Goal: Transaction & Acquisition: Purchase product/service

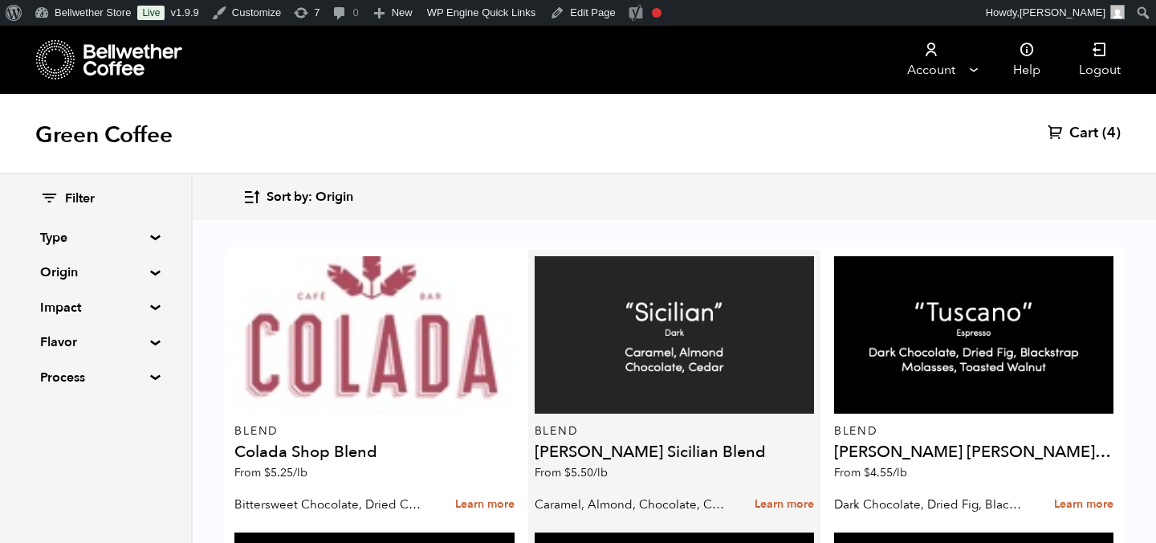
scroll to position [442, 0]
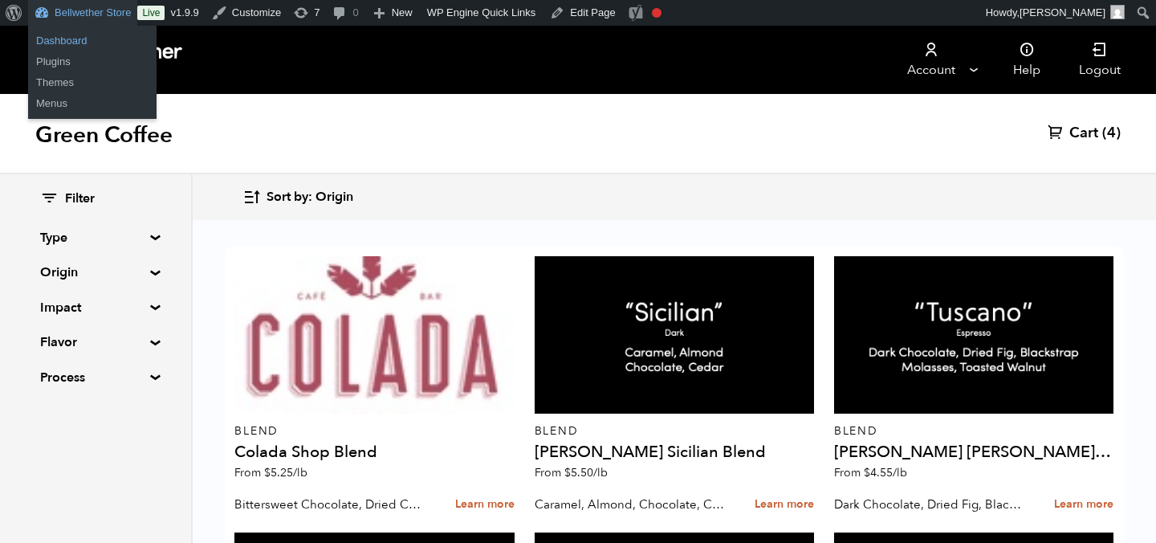
click at [81, 35] on link "Dashboard" at bounding box center [92, 41] width 128 height 21
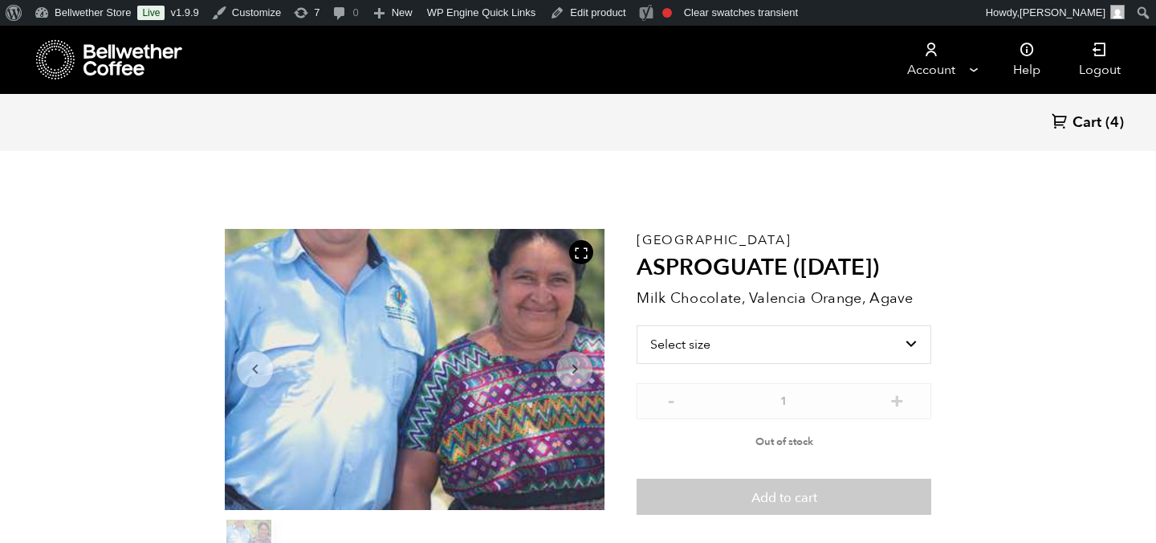
scroll to position [698, 687]
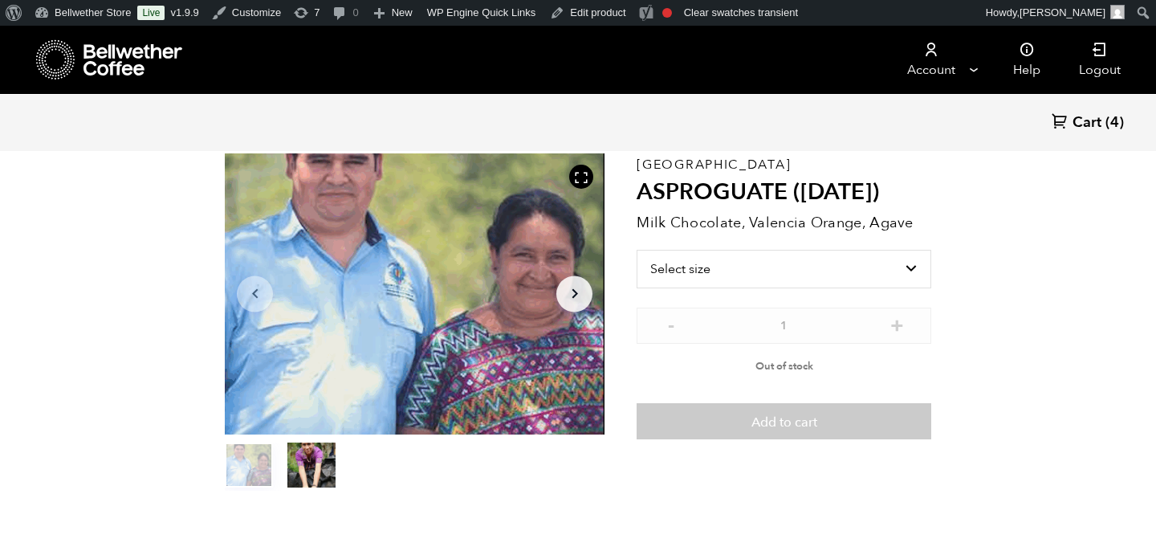
scroll to position [78, 0]
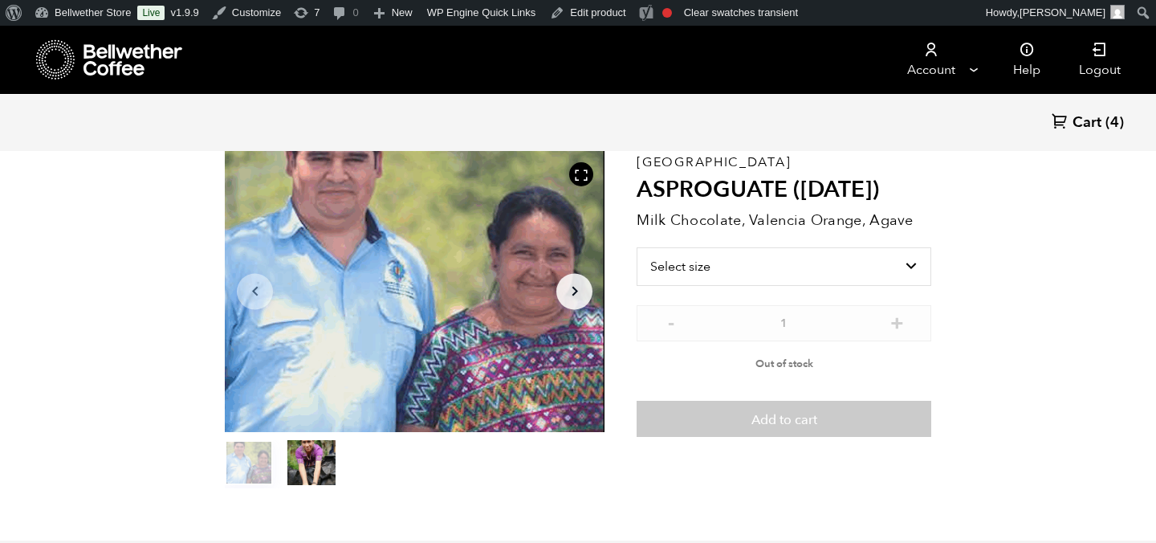
click at [583, 287] on icon "Arrow Right" at bounding box center [574, 291] width 19 height 19
click at [571, 297] on icon "Arrow Right" at bounding box center [574, 291] width 19 height 19
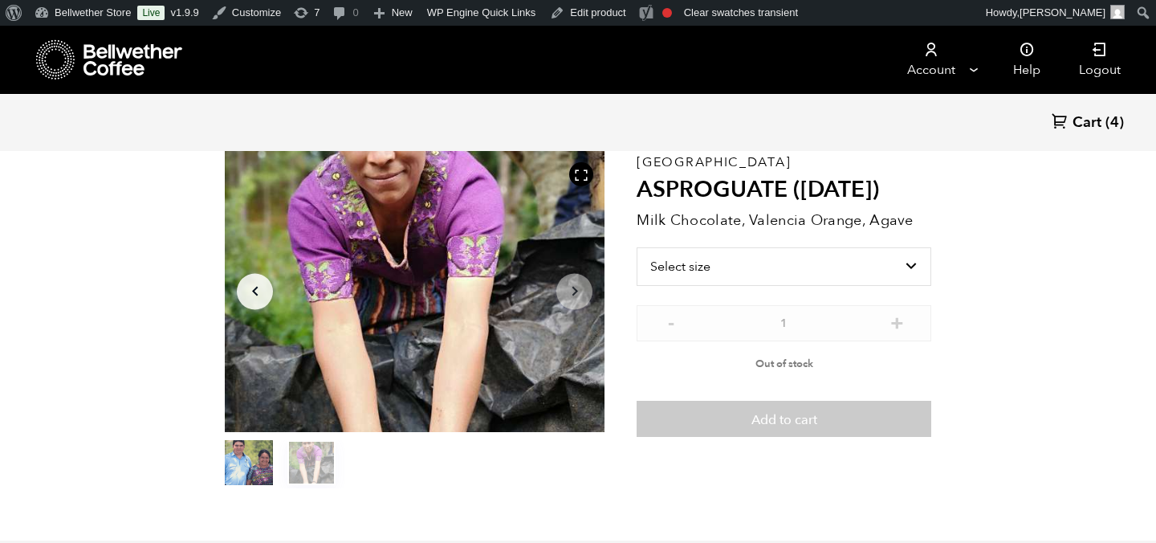
click at [571, 297] on icon "Arrow Right" at bounding box center [574, 291] width 19 height 19
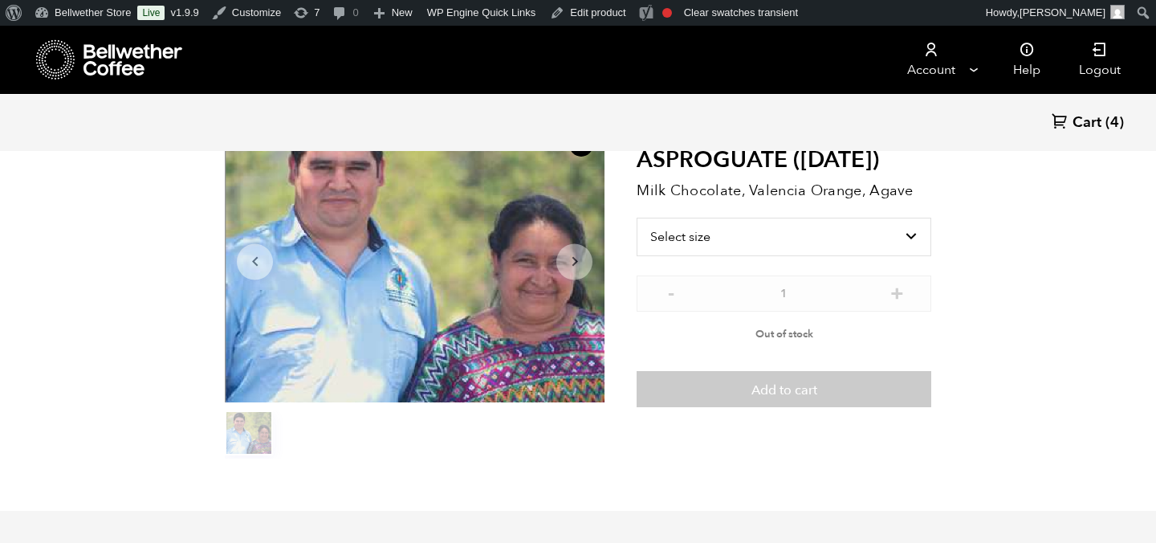
scroll to position [106, 0]
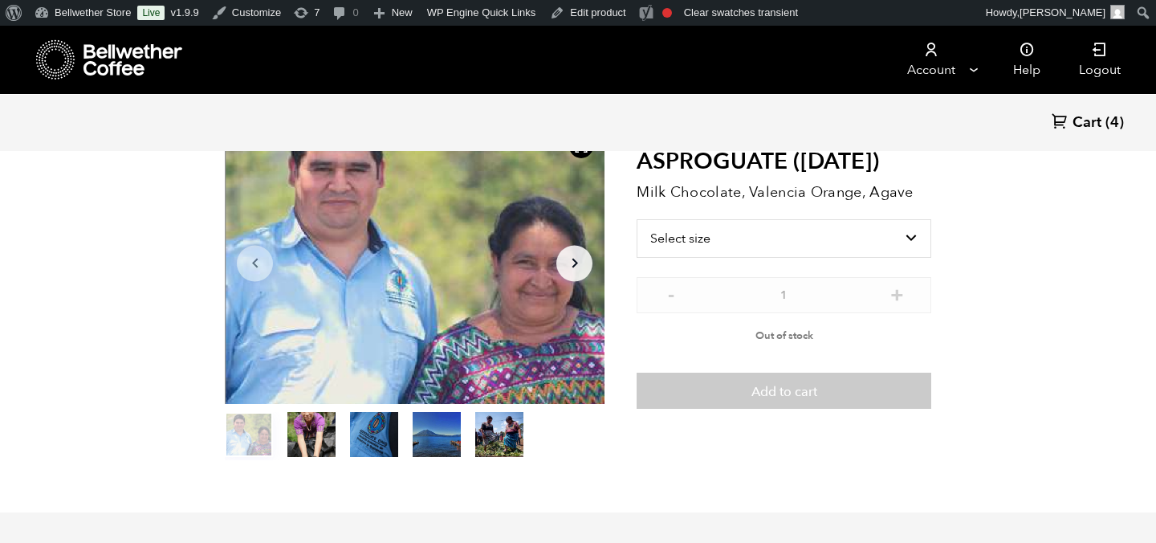
scroll to position [698, 687]
click at [570, 261] on icon "Arrow Right" at bounding box center [574, 263] width 19 height 19
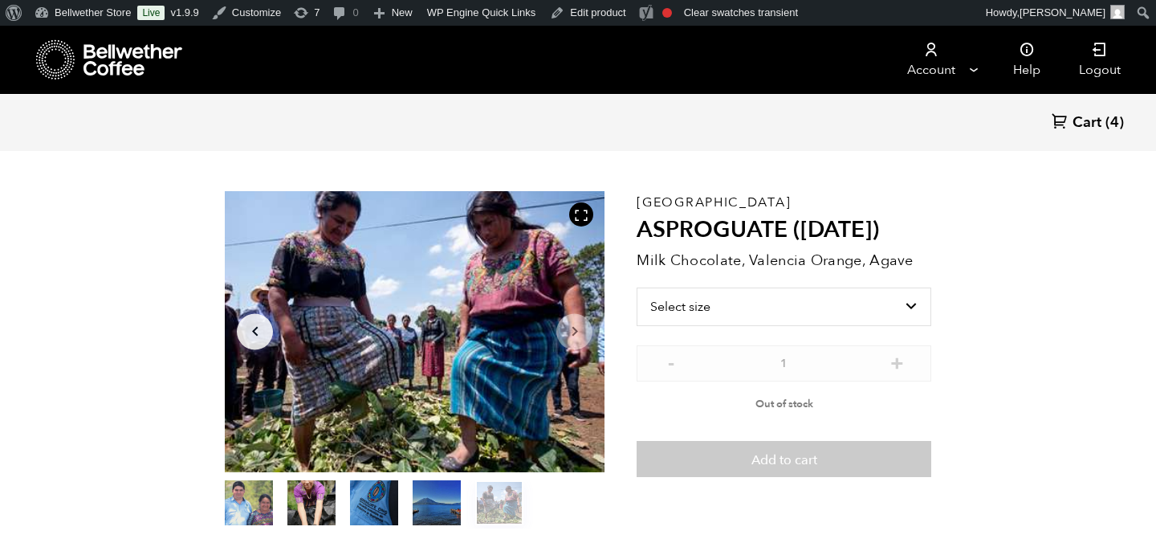
scroll to position [50, 0]
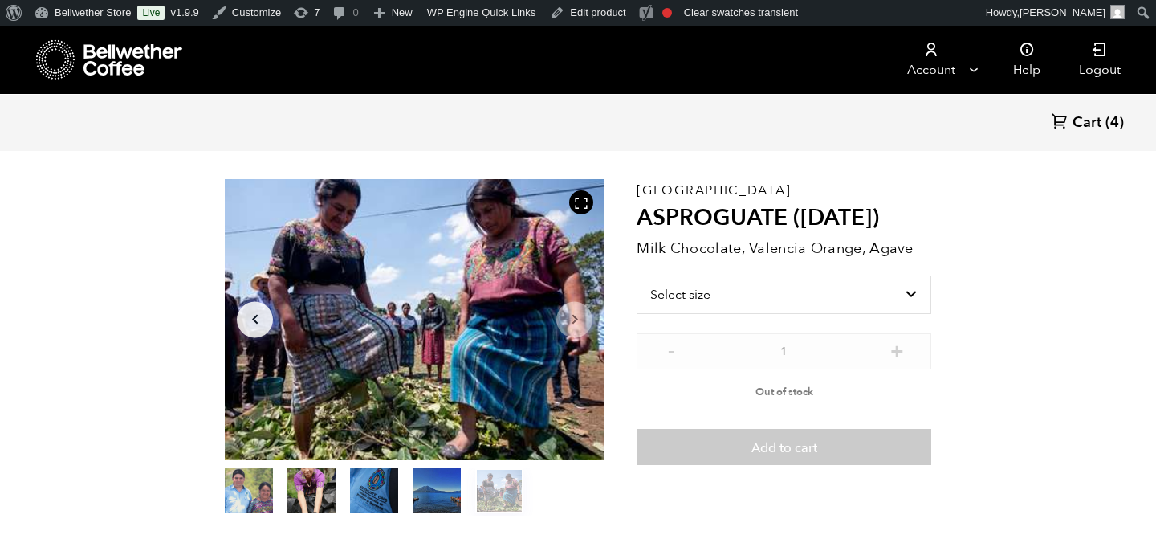
click at [260, 324] on icon "Arrow Left" at bounding box center [255, 319] width 19 height 19
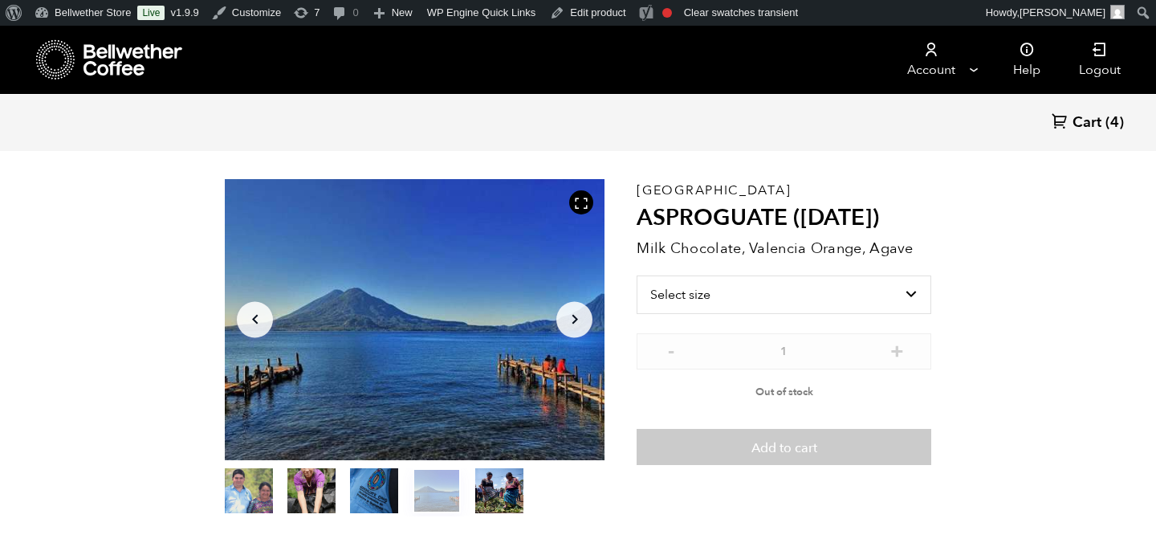
click at [260, 324] on icon "Arrow Left" at bounding box center [255, 319] width 19 height 19
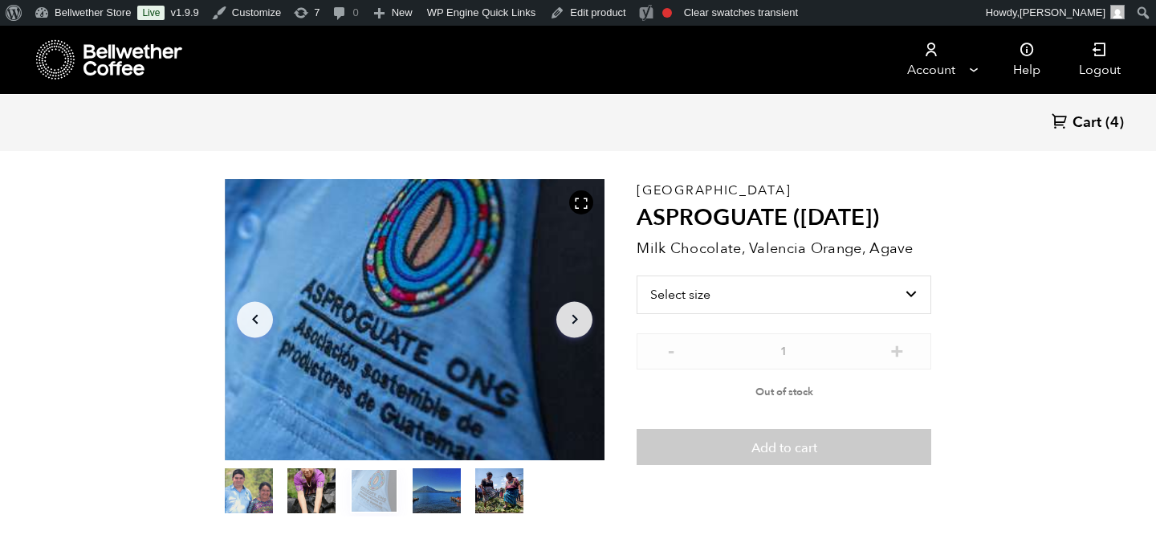
click at [260, 324] on icon "Arrow Left" at bounding box center [255, 319] width 19 height 19
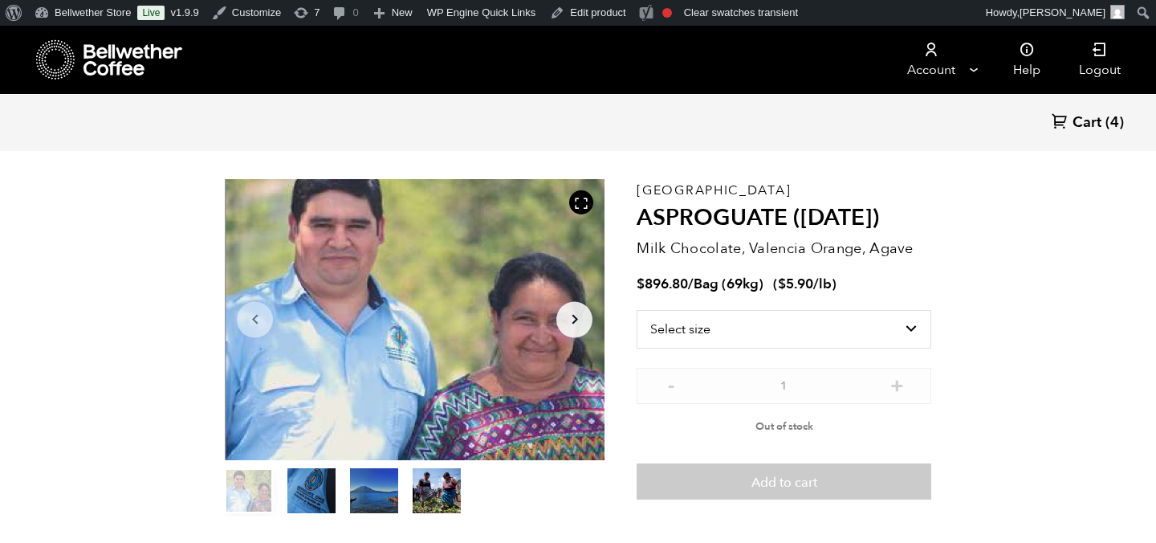
scroll to position [698, 687]
click at [571, 316] on icon "Arrow Right" at bounding box center [574, 319] width 19 height 19
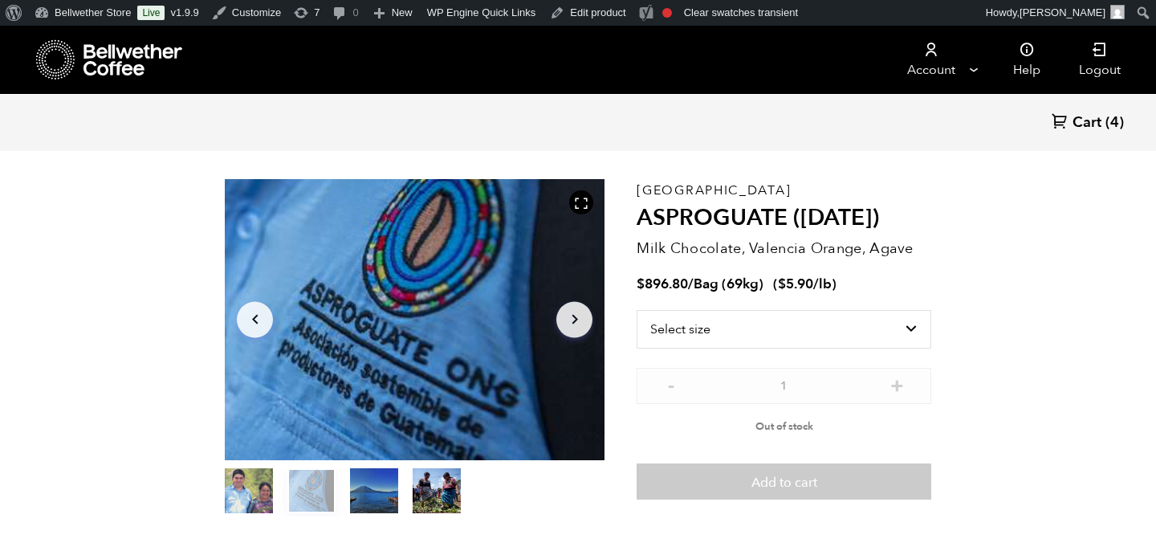
click at [571, 316] on icon "Arrow Right" at bounding box center [574, 319] width 19 height 19
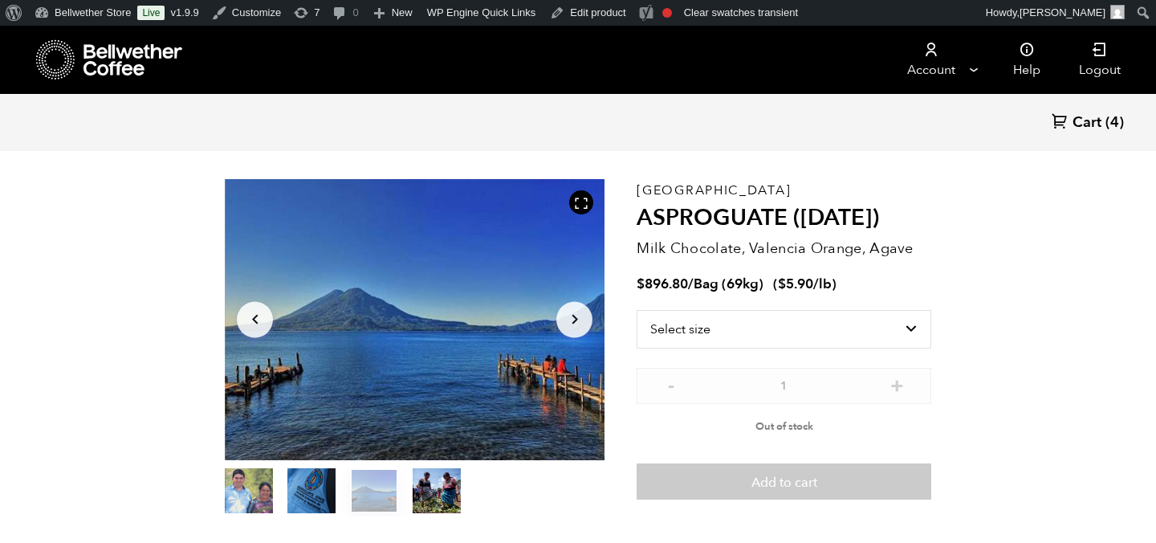
click at [571, 316] on icon "Arrow Right" at bounding box center [574, 319] width 19 height 19
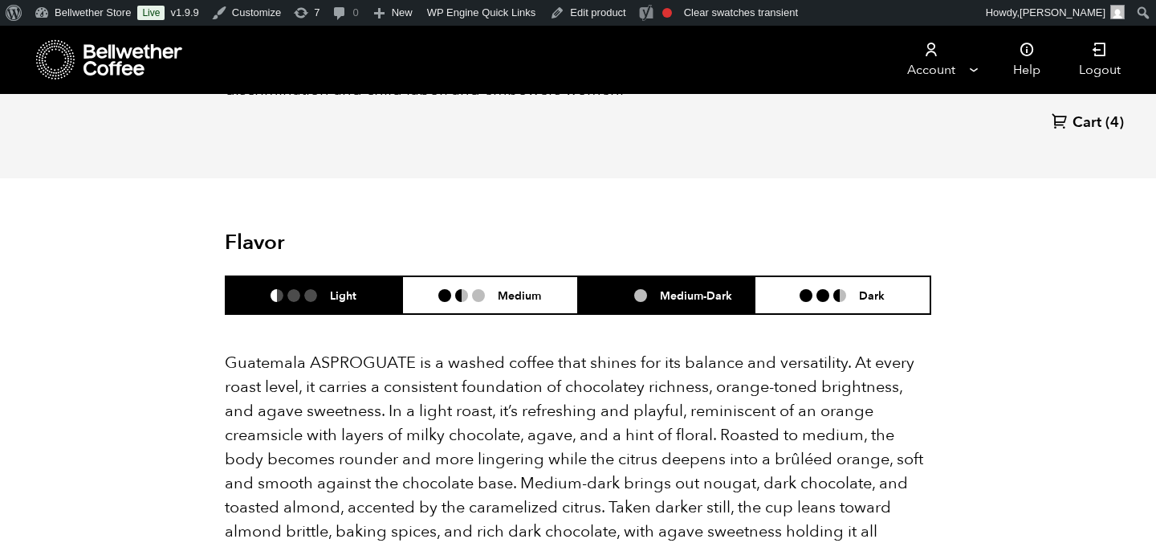
scroll to position [1018, 0]
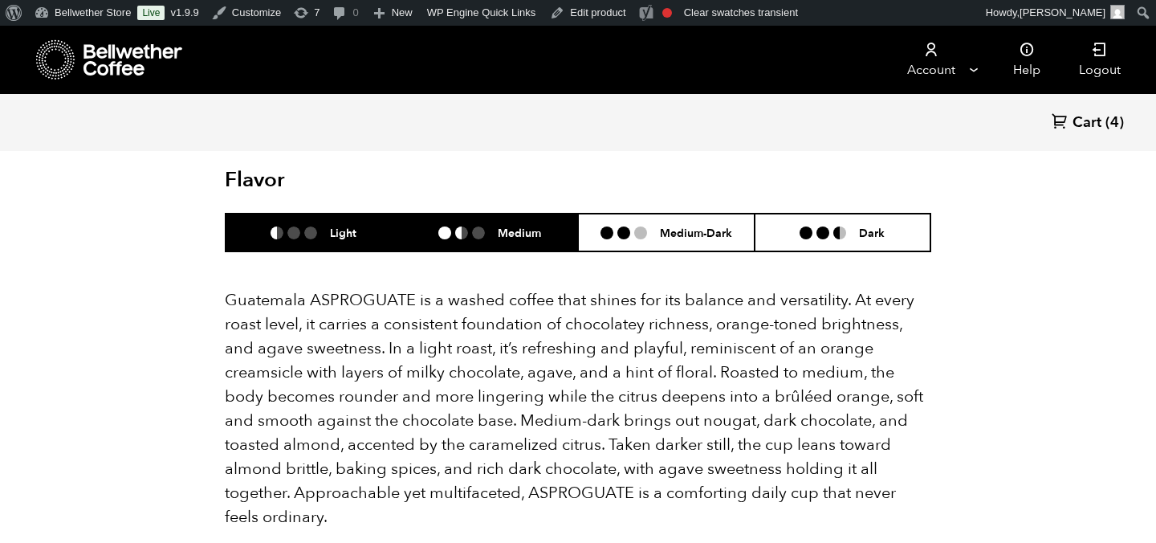
click at [493, 226] on div "Medium" at bounding box center [489, 233] width 103 height 14
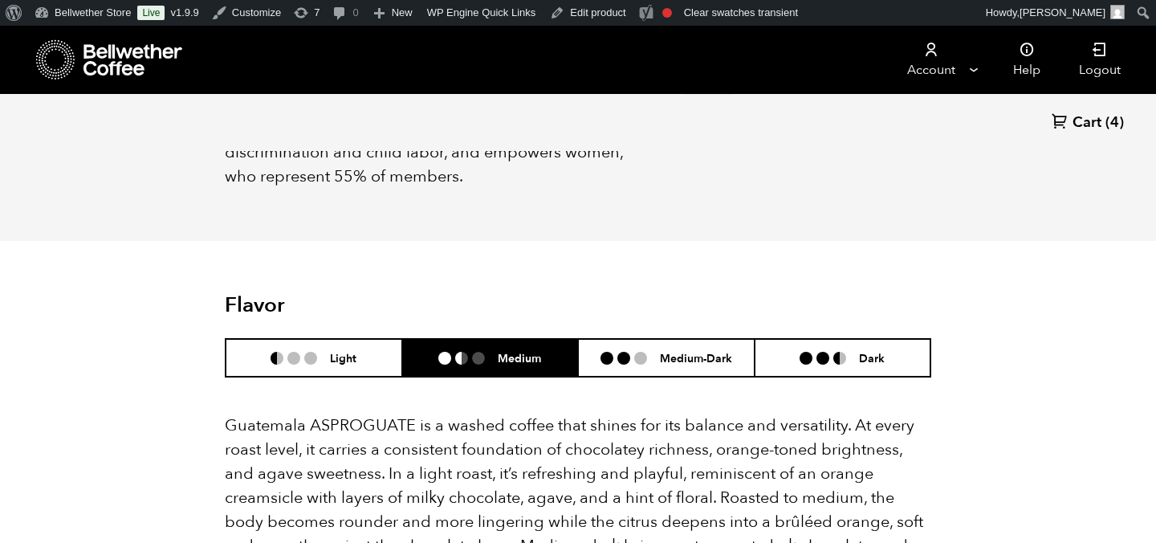
scroll to position [884, 0]
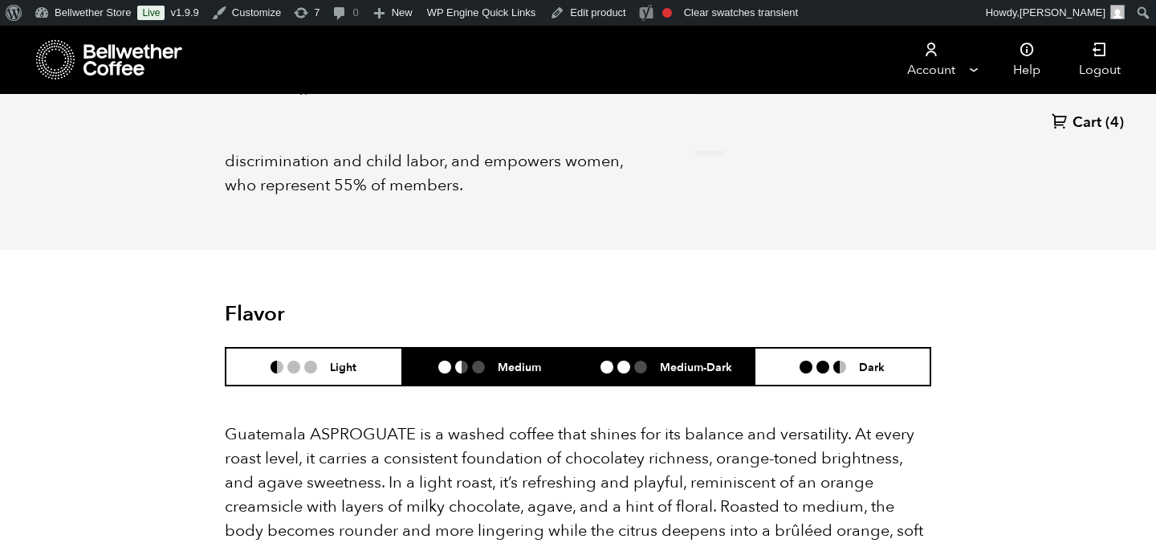
click at [646, 348] on li "Medium-Dark" at bounding box center [666, 367] width 177 height 38
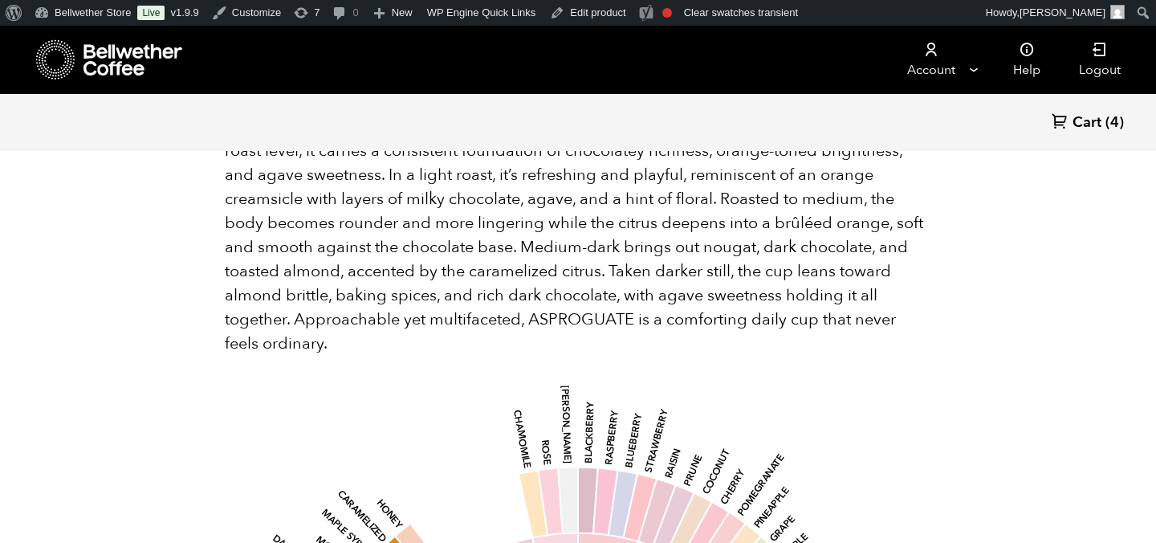
scroll to position [1393, 0]
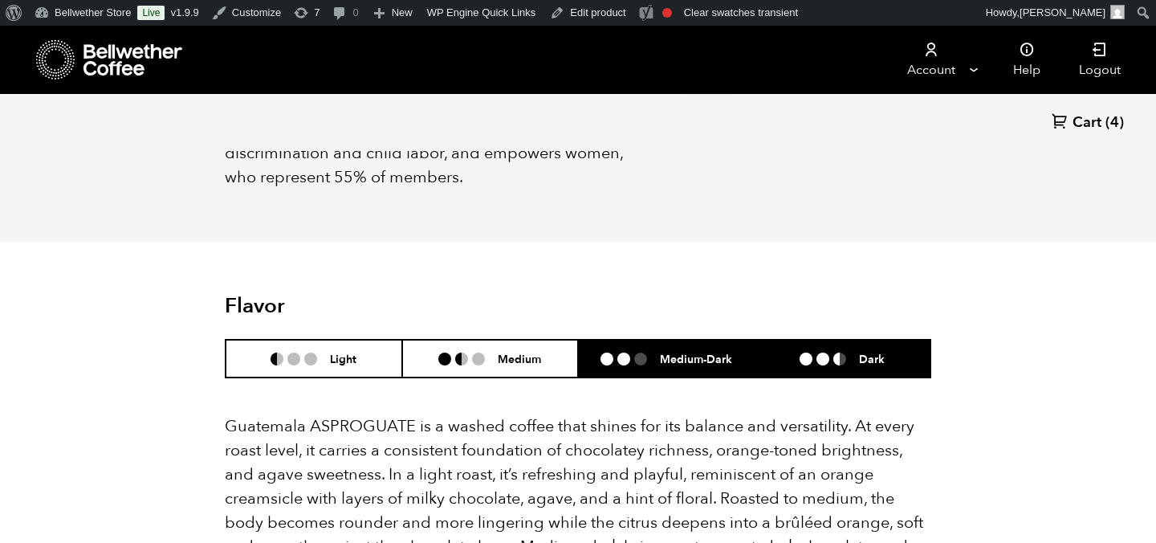
click at [808, 352] on div "Dark" at bounding box center [842, 359] width 85 height 14
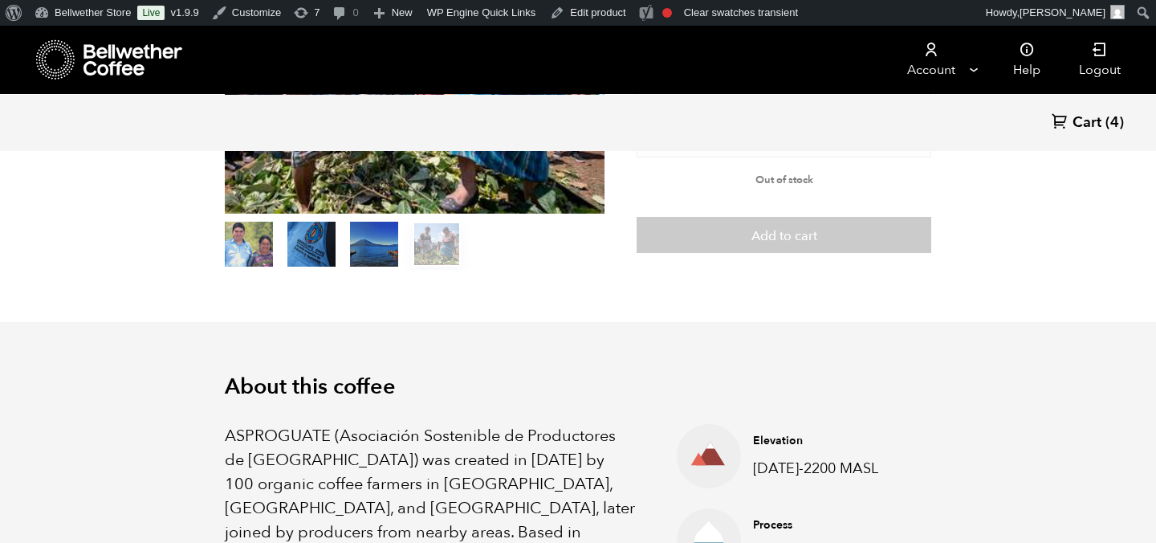
scroll to position [0, 0]
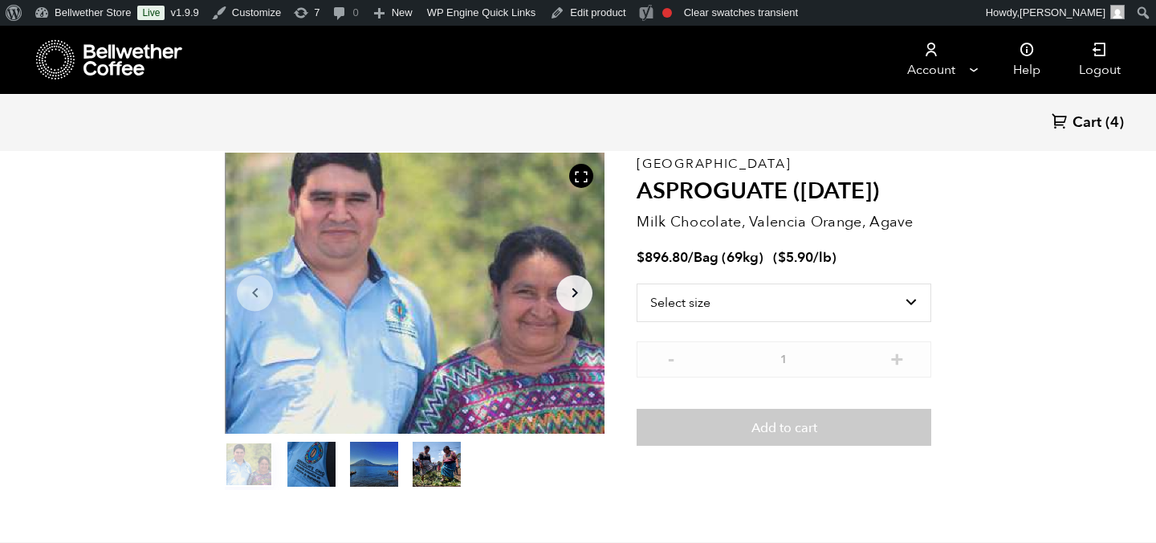
scroll to position [79, 0]
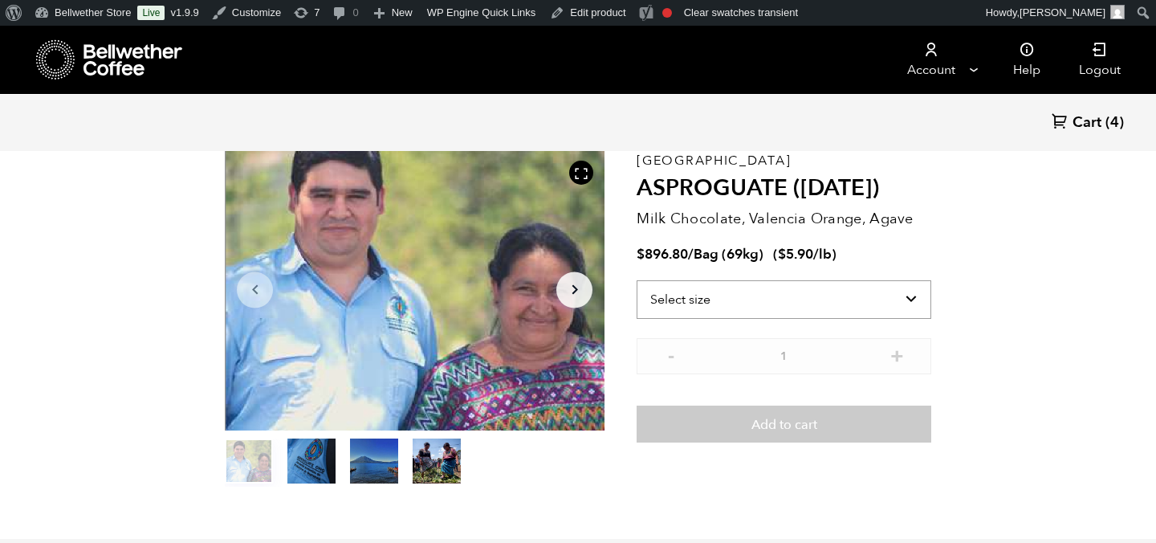
click at [891, 299] on select "Select size Bag (69kg) (152 lbs)" at bounding box center [784, 299] width 295 height 39
select select "bag-2"
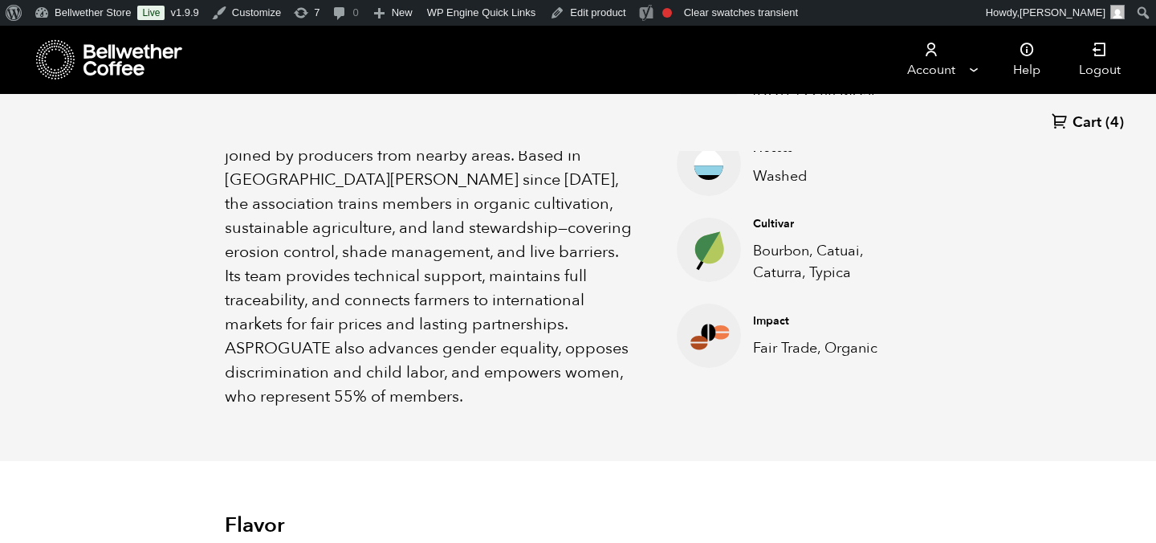
scroll to position [0, 0]
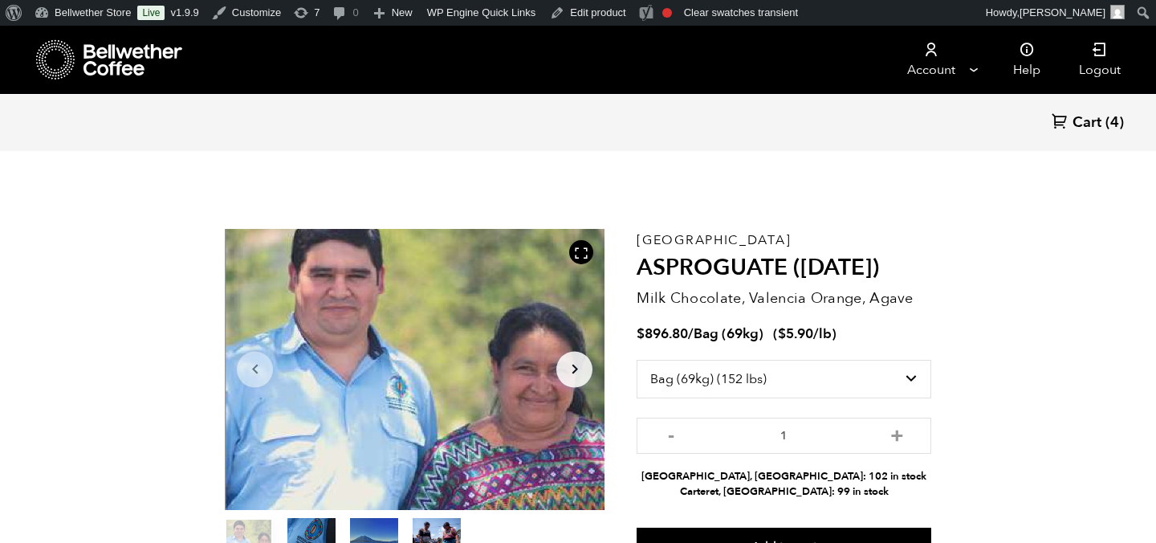
click at [131, 55] on icon at bounding box center [133, 60] width 100 height 32
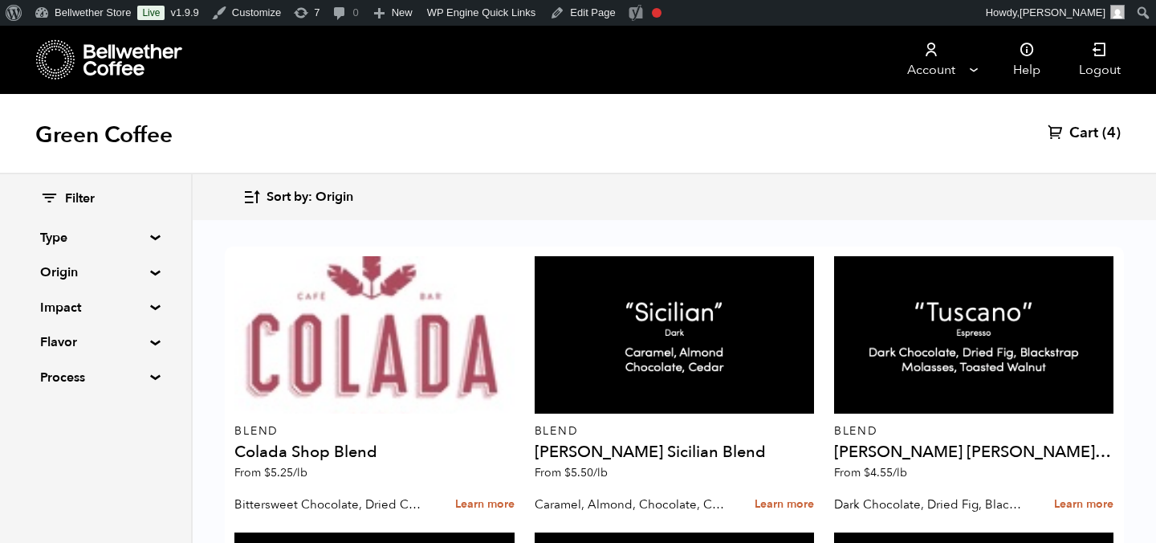
scroll to position [1591, 0]
